Goal: Task Accomplishment & Management: Use online tool/utility

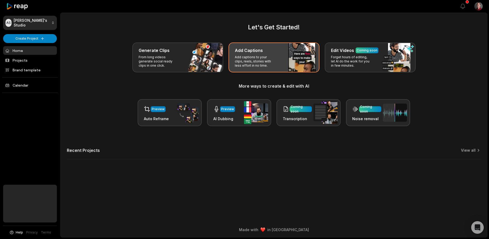
click at [282, 61] on div "Add Captions Add captions to your clips, reels, stories with less effort in no …" at bounding box center [274, 57] width 91 height 30
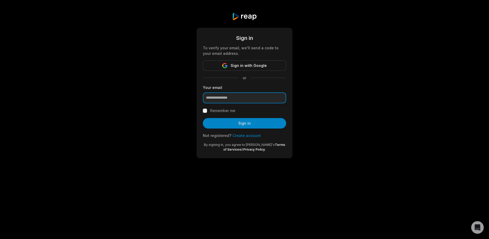
click at [237, 99] on input "email" at bounding box center [244, 97] width 83 height 11
type input "**********"
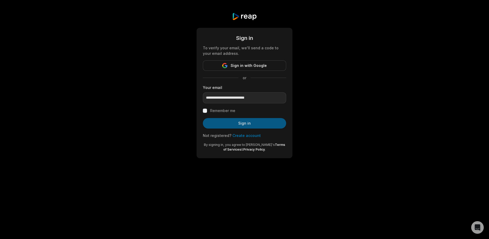
click at [218, 124] on button "Sign in" at bounding box center [244, 123] width 83 height 10
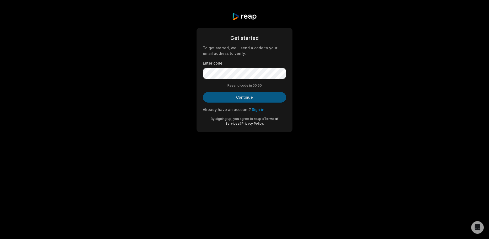
click at [250, 96] on button "Continue" at bounding box center [244, 97] width 83 height 10
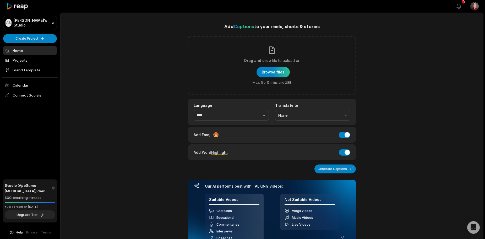
click at [26, 49] on link "Home" at bounding box center [30, 50] width 54 height 9
click at [21, 56] on link "Projects" at bounding box center [30, 60] width 54 height 9
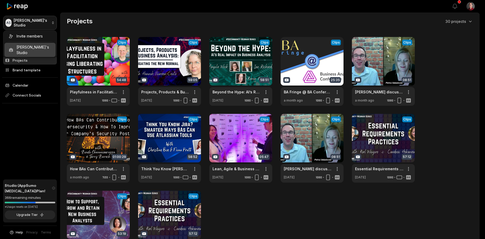
click at [36, 23] on html "AS [PERSON_NAME]'s Studio Create Project Home Projects Brand template Calendar …" at bounding box center [242, 119] width 485 height 239
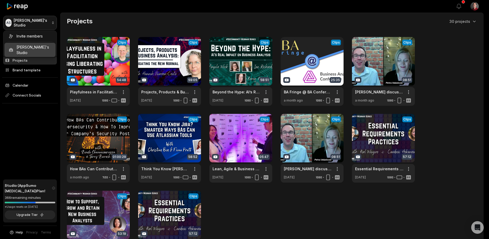
click at [36, 23] on html "AS [PERSON_NAME]'s Studio Create Project Home Projects Brand template Calendar …" at bounding box center [244, 119] width 489 height 239
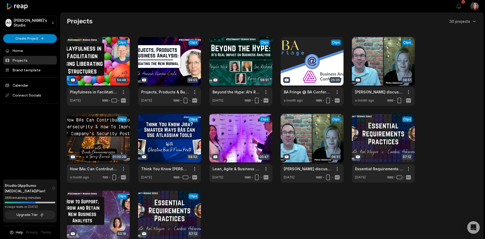
click at [23, 8] on icon at bounding box center [17, 6] width 22 height 7
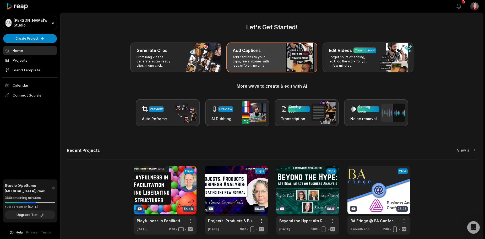
click at [232, 48] on div "Add Captions Add captions to your clips, reels, stories with less effort in no …" at bounding box center [272, 57] width 91 height 30
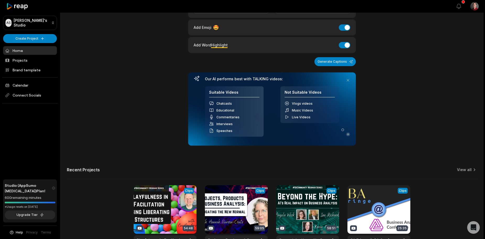
scroll to position [150, 0]
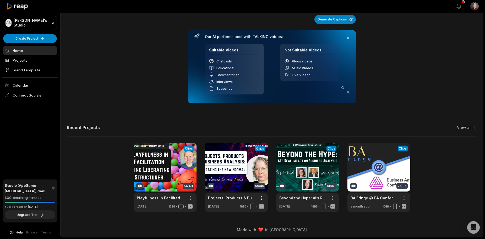
click at [462, 130] on div "Recent Projects View all" at bounding box center [272, 131] width 410 height 12
click at [465, 124] on div "Add Captions to your reels, shorts & stories Drag and drop file to upload or Br…" at bounding box center [272, 42] width 423 height 339
click at [465, 127] on link "View all" at bounding box center [464, 127] width 15 height 5
